Goal: Entertainment & Leisure: Consume media (video, audio)

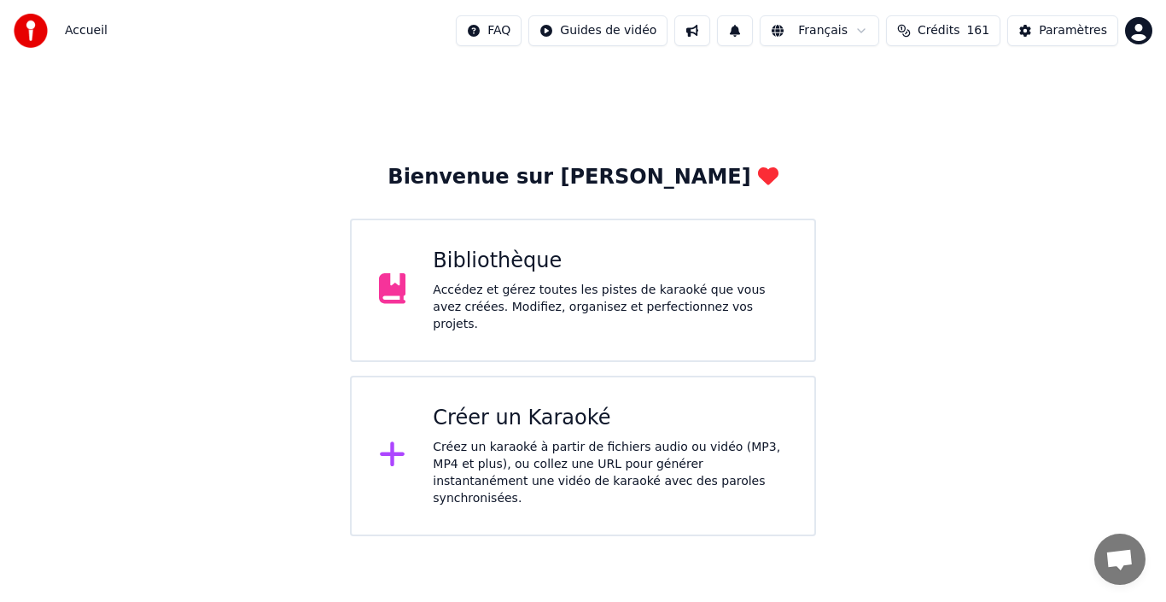
click at [535, 262] on div "Bibliothèque" at bounding box center [610, 261] width 354 height 27
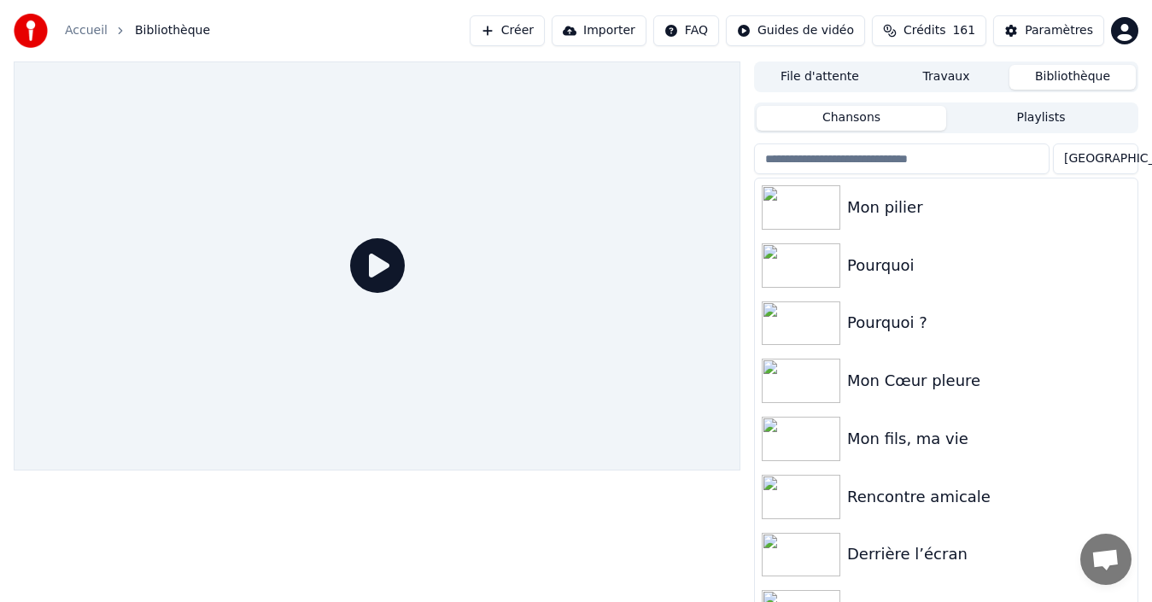
click at [876, 555] on div "Derrière l’écran" at bounding box center [980, 554] width 266 height 24
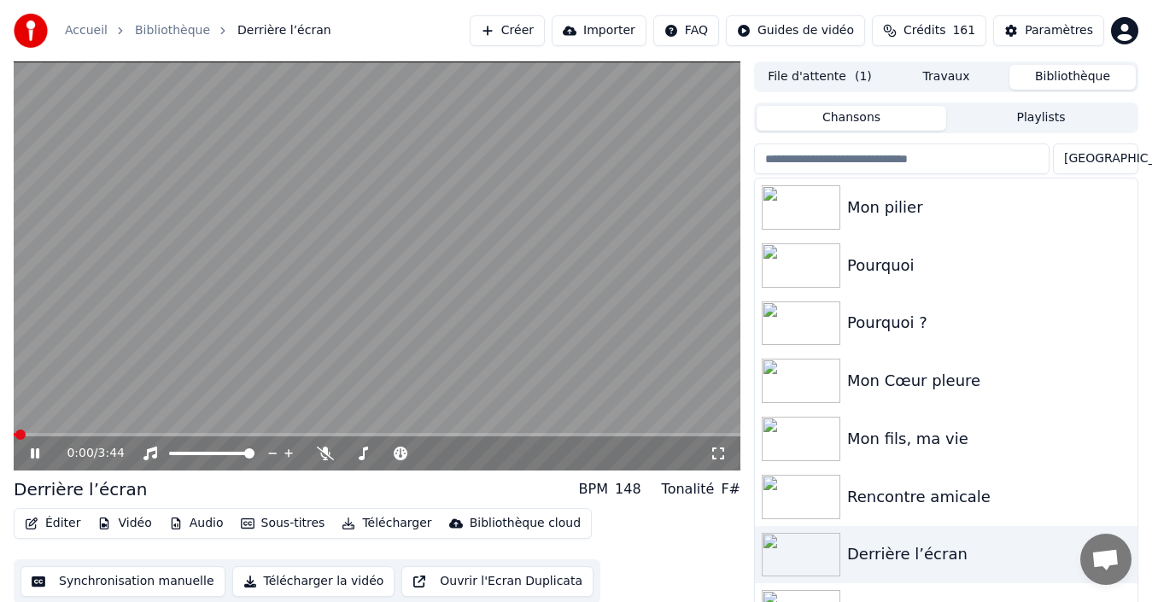
click at [33, 447] on icon at bounding box center [46, 454] width 39 height 14
click at [362, 450] on icon at bounding box center [362, 454] width 17 height 14
click at [461, 459] on span at bounding box center [456, 453] width 10 height 10
click at [33, 453] on icon at bounding box center [35, 453] width 10 height 12
click at [34, 451] on icon at bounding box center [35, 453] width 9 height 10
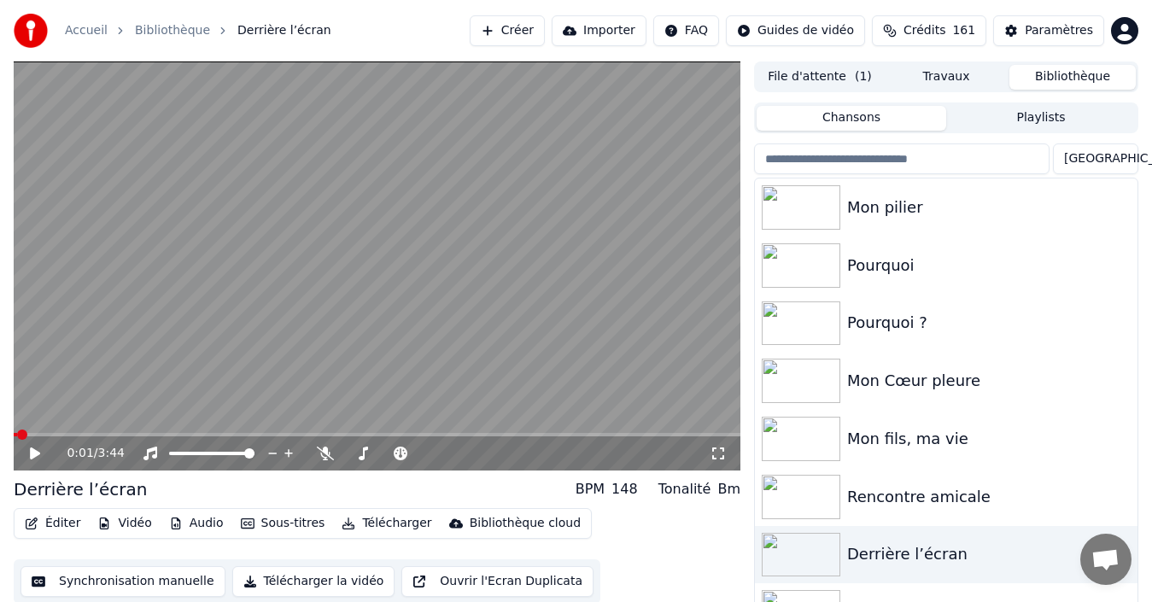
click at [33, 453] on icon at bounding box center [35, 453] width 10 height 12
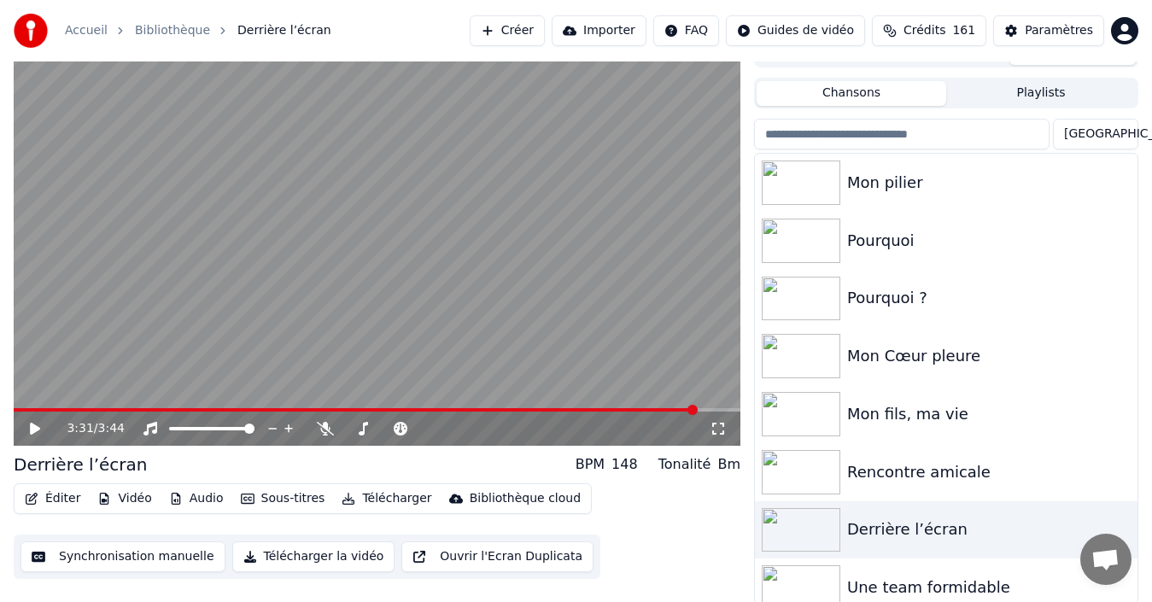
scroll to position [27, 0]
